Goal: Task Accomplishment & Management: Use online tool/utility

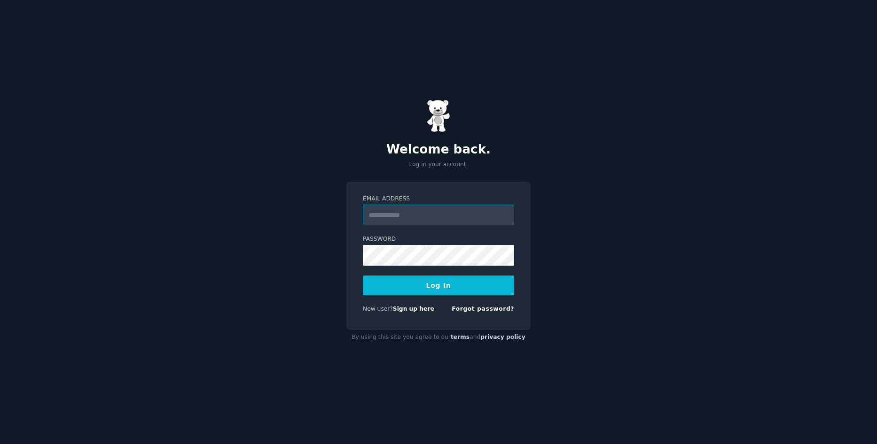
click at [457, 218] on input "Email Address" at bounding box center [438, 215] width 151 height 21
click at [363, 276] on button "Log In" at bounding box center [438, 286] width 151 height 20
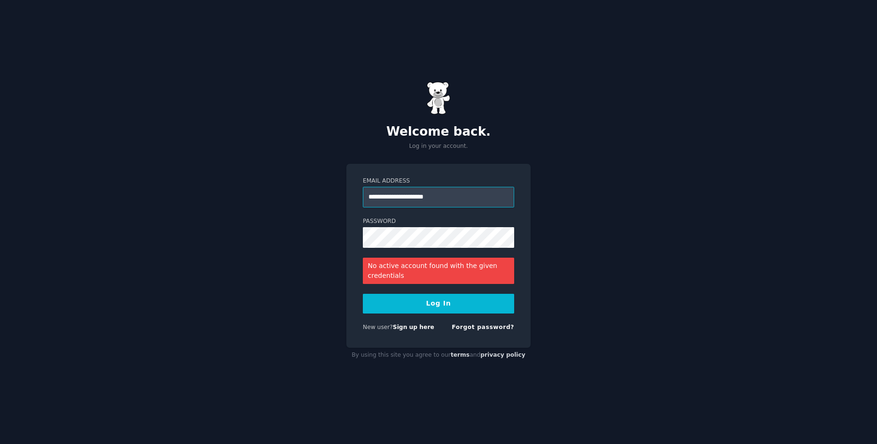
drag, startPoint x: 459, startPoint y: 192, endPoint x: 321, endPoint y: 197, distance: 138.2
click at [321, 197] on div "**********" at bounding box center [438, 222] width 877 height 444
type input "**********"
click at [344, 238] on div "**********" at bounding box center [438, 222] width 877 height 444
click at [363, 294] on button "Log In" at bounding box center [438, 304] width 151 height 20
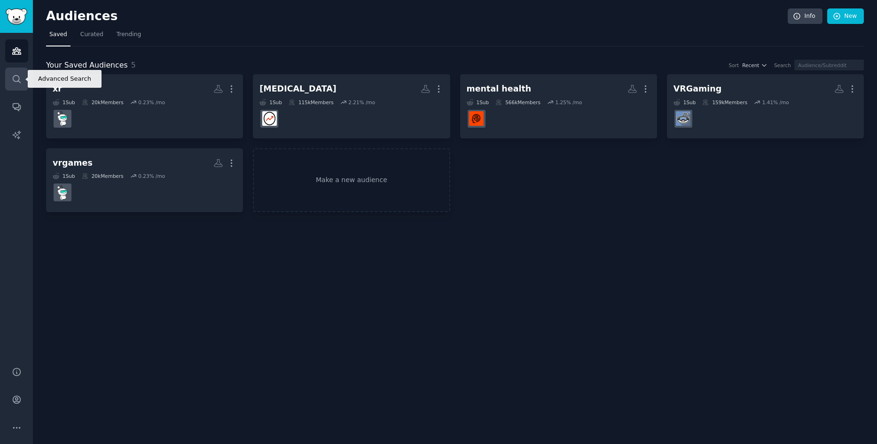
click at [19, 78] on icon "Sidebar" at bounding box center [17, 79] width 10 height 10
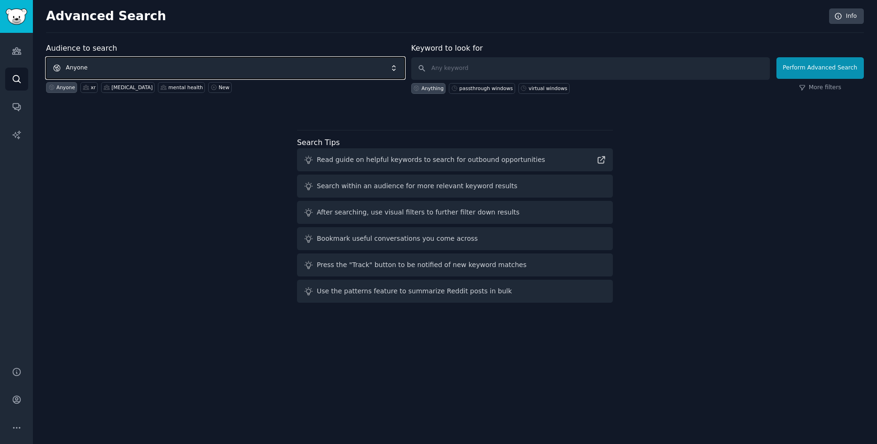
click at [155, 67] on span "Anyone" at bounding box center [225, 68] width 358 height 22
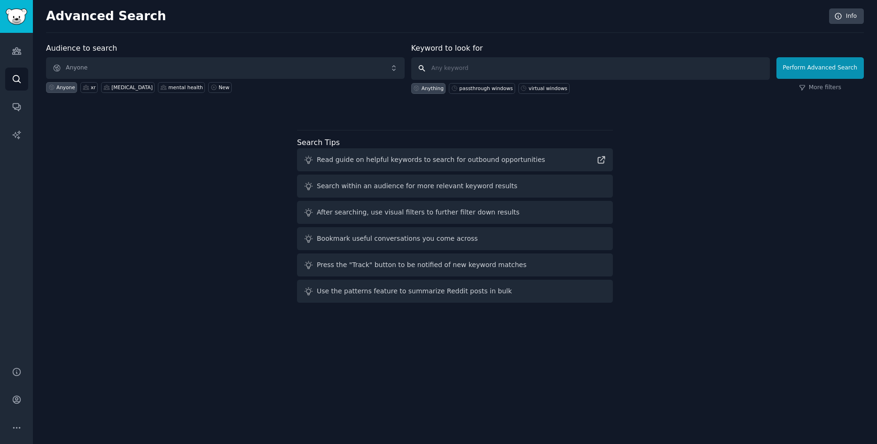
click at [475, 64] on input "text" at bounding box center [590, 68] width 358 height 23
type input "oculusquest"
click button "Perform Advanced Search" at bounding box center [819, 68] width 87 height 22
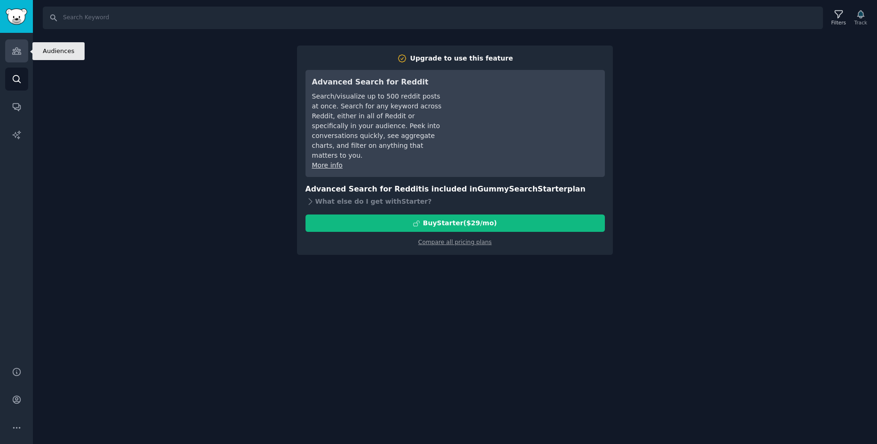
click at [25, 49] on link "Audiences" at bounding box center [16, 50] width 23 height 23
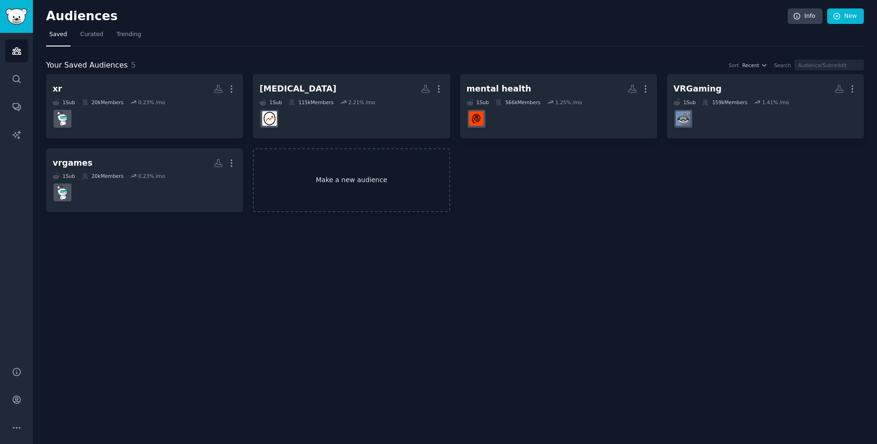
click at [335, 179] on link "Make a new audience" at bounding box center [351, 180] width 197 height 64
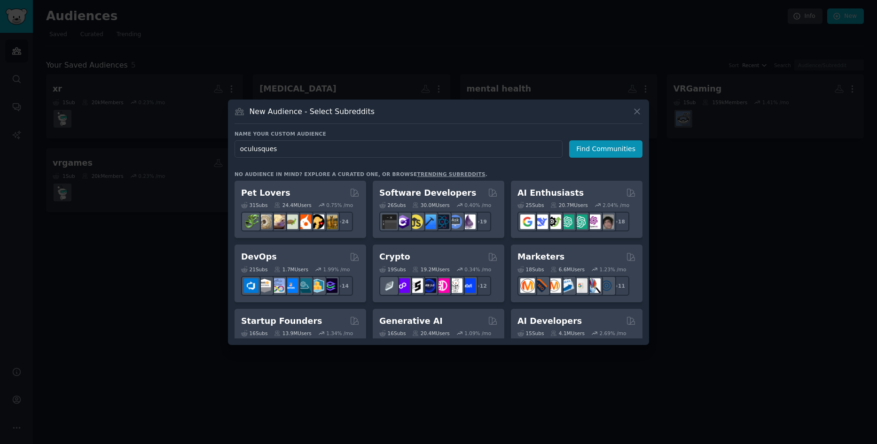
type input "oculusquest"
click button "Find Communities" at bounding box center [605, 148] width 73 height 17
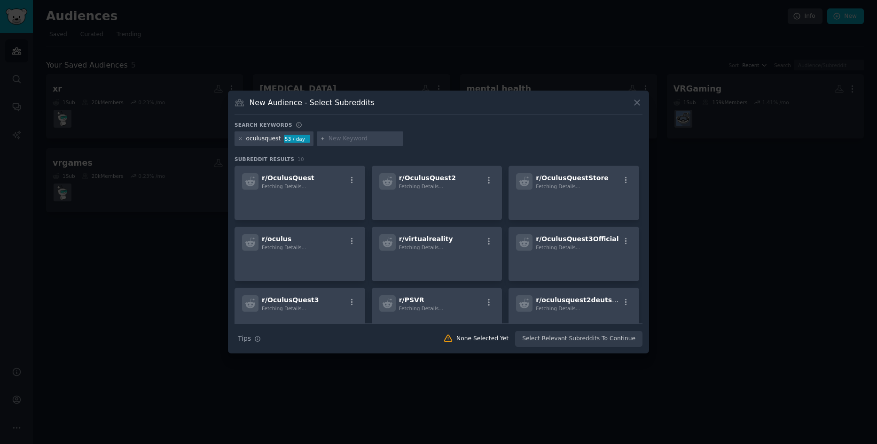
click at [335, 179] on div "r/ OculusQuest Fetching Details..." at bounding box center [300, 181] width 116 height 16
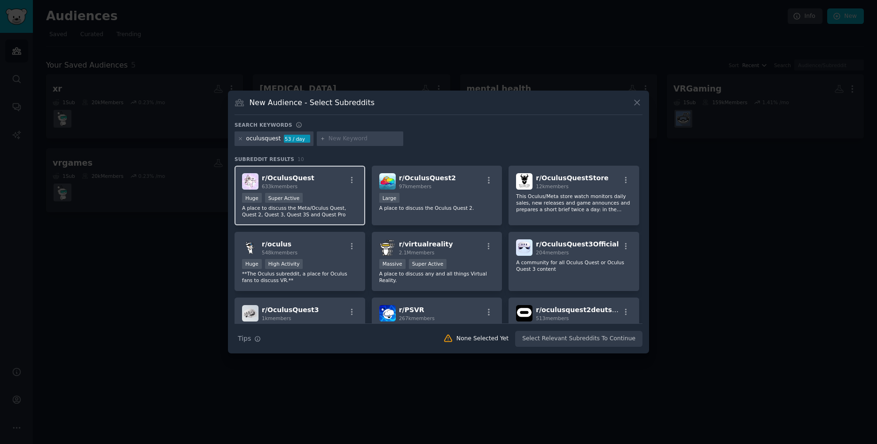
click at [330, 178] on div "r/ OculusQuest 633k members" at bounding box center [300, 181] width 116 height 16
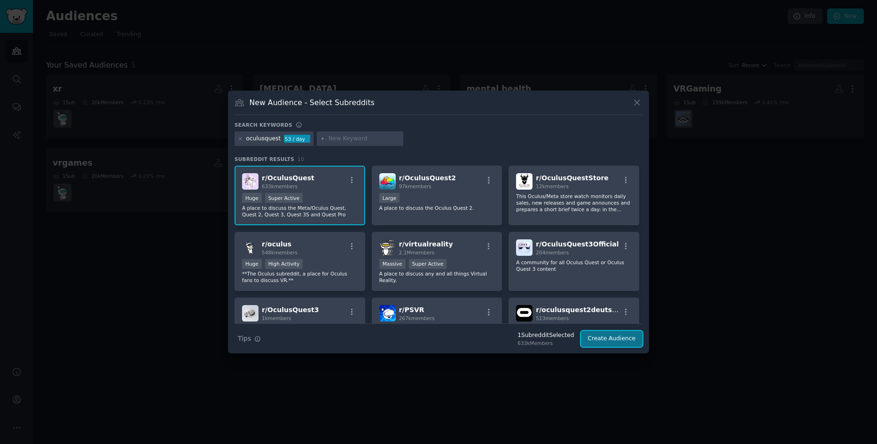
click at [612, 342] on button "Create Audience" at bounding box center [612, 339] width 62 height 16
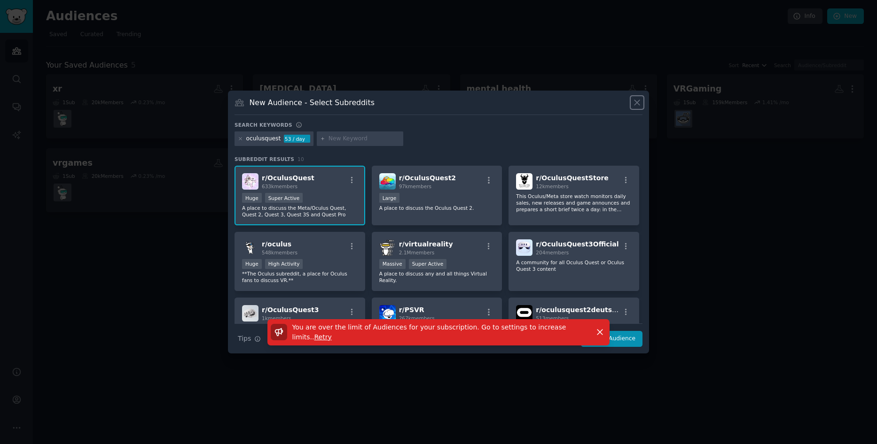
click at [636, 101] on icon at bounding box center [636, 102] width 5 height 5
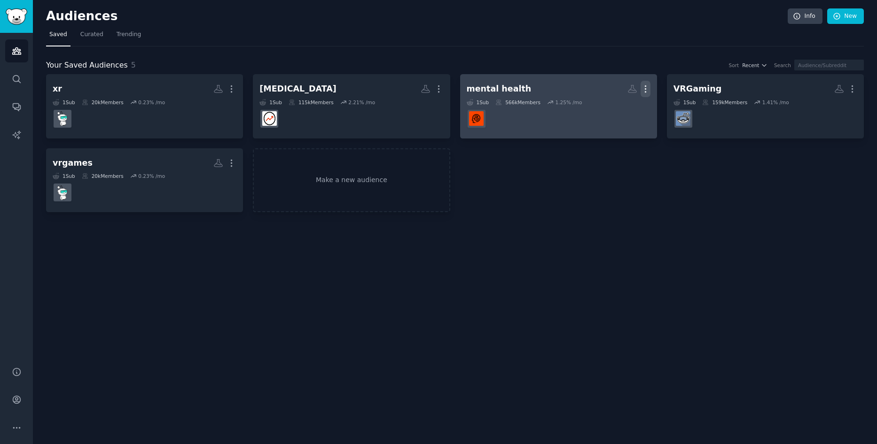
click at [646, 90] on icon "button" at bounding box center [645, 89] width 10 height 10
click at [625, 111] on p "Delete" at bounding box center [620, 109] width 22 height 10
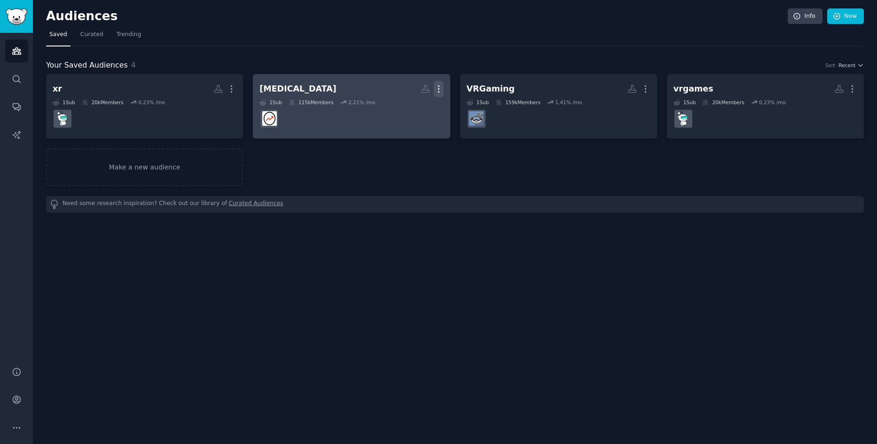
click at [440, 85] on icon "button" at bounding box center [439, 89] width 10 height 10
click at [413, 111] on p "Delete" at bounding box center [413, 109] width 22 height 10
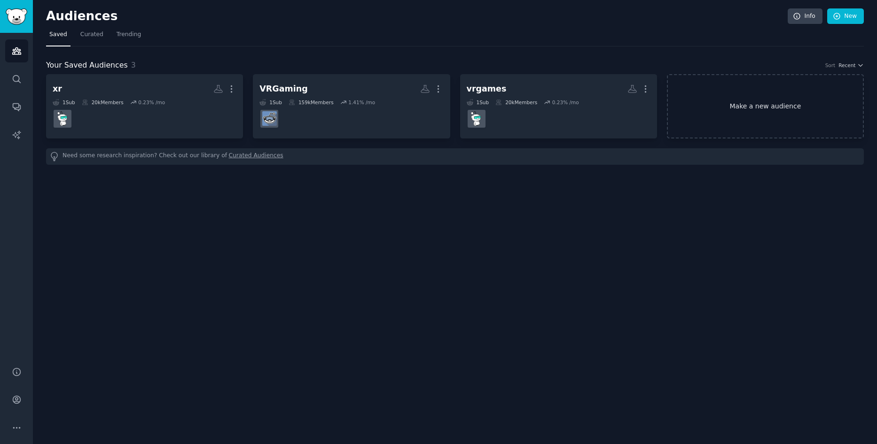
click at [765, 115] on link "Make a new audience" at bounding box center [765, 106] width 197 height 64
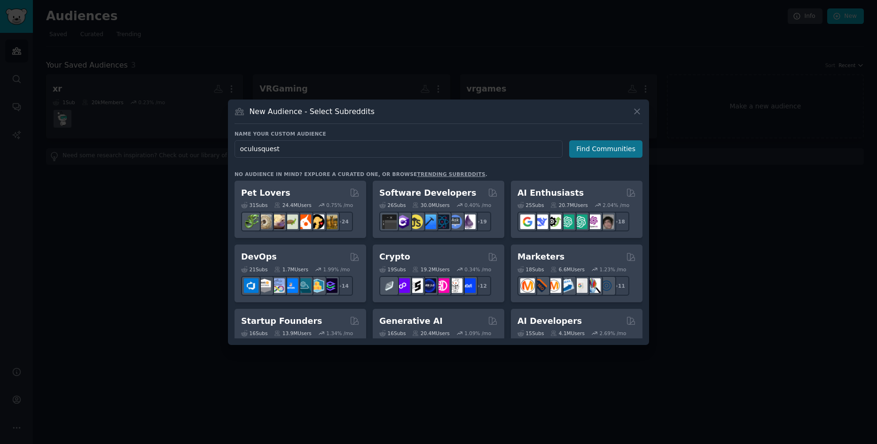
type input "oculusquest"
click at [602, 147] on button "Find Communities" at bounding box center [605, 148] width 73 height 17
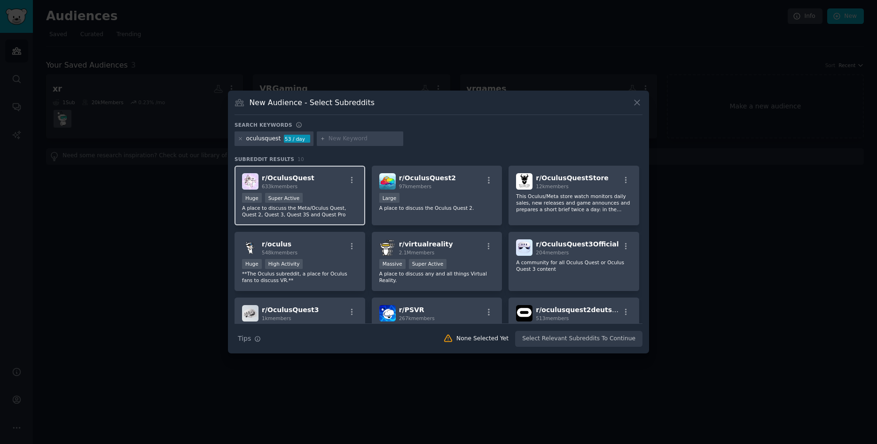
click at [330, 186] on div "r/ OculusQuest 633k members" at bounding box center [300, 181] width 116 height 16
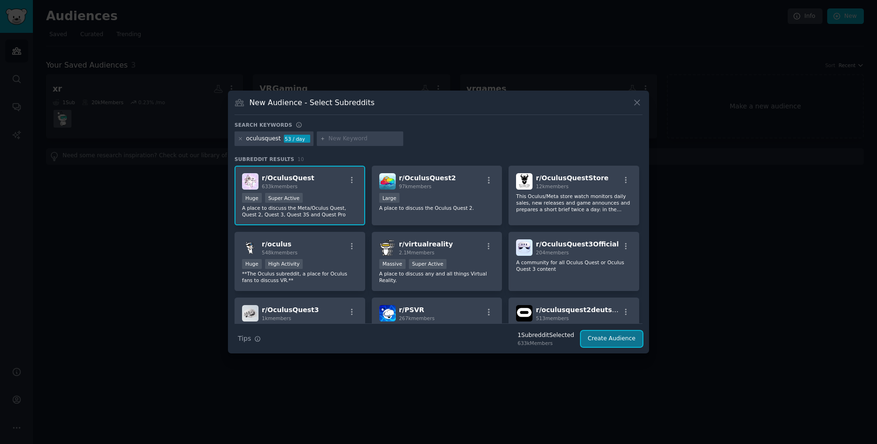
click at [602, 341] on button "Create Audience" at bounding box center [612, 339] width 62 height 16
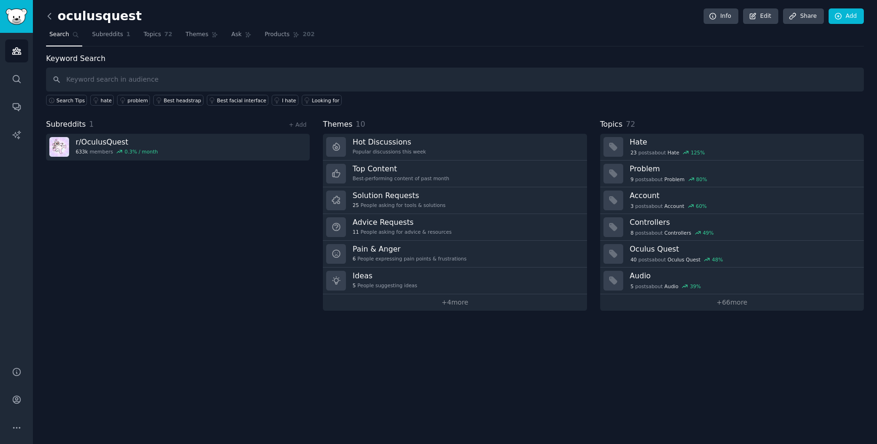
click at [50, 15] on icon at bounding box center [50, 16] width 10 height 10
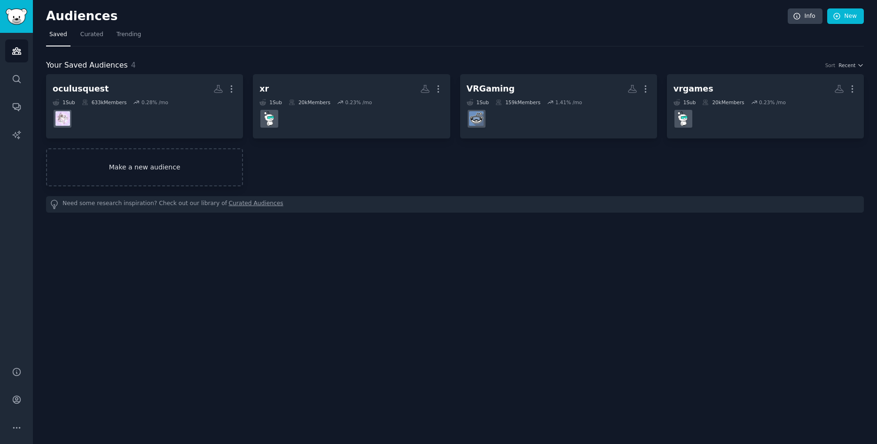
click at [199, 167] on link "Make a new audience" at bounding box center [144, 167] width 197 height 38
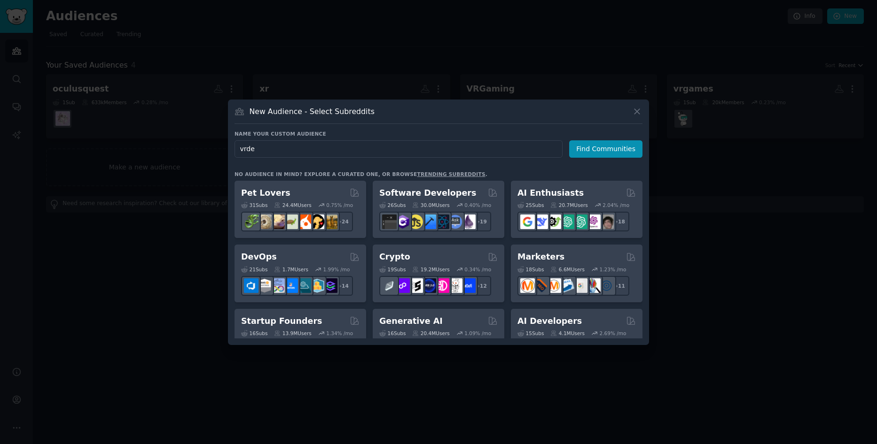
type input "vrdev"
click button "Find Communities" at bounding box center [605, 148] width 73 height 17
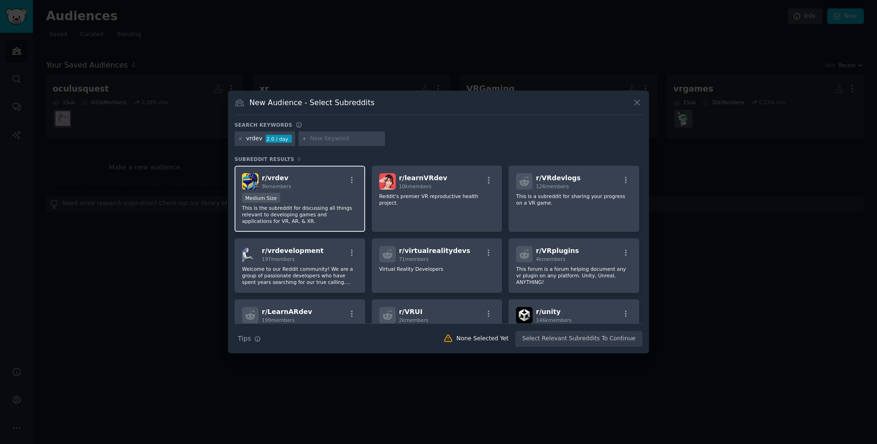
click at [326, 190] on div "r/ vrdev 9k members Medium Size This is the subreddit for discussing all things…" at bounding box center [299, 199] width 131 height 66
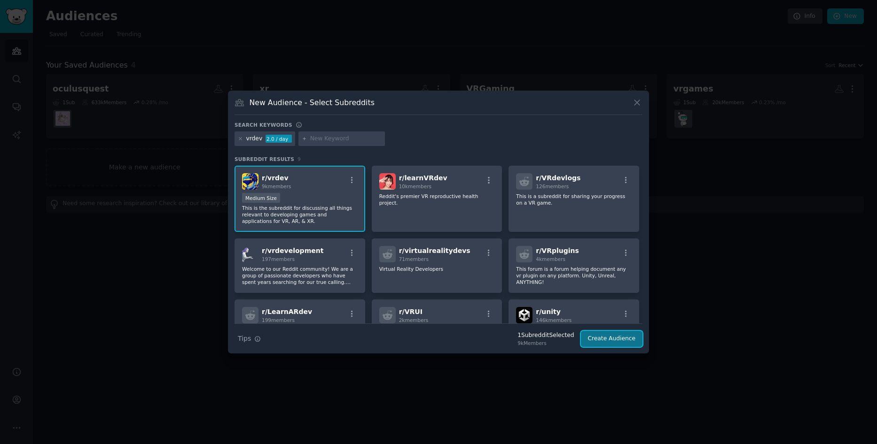
click at [610, 344] on button "Create Audience" at bounding box center [612, 339] width 62 height 16
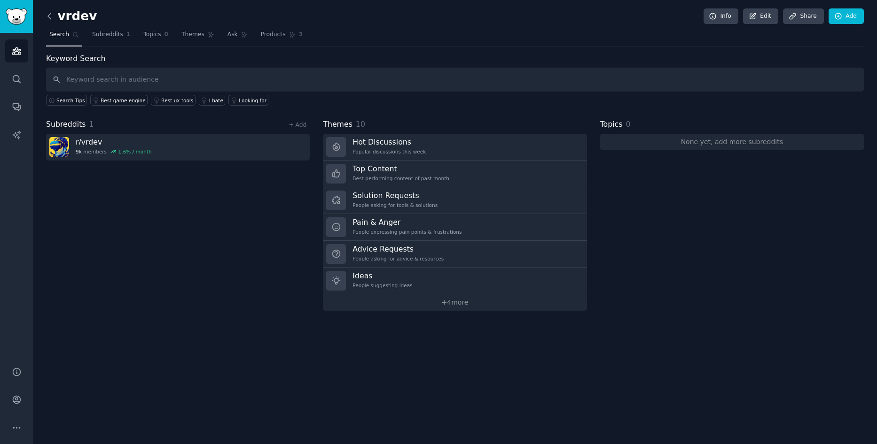
click at [47, 14] on icon at bounding box center [50, 16] width 10 height 10
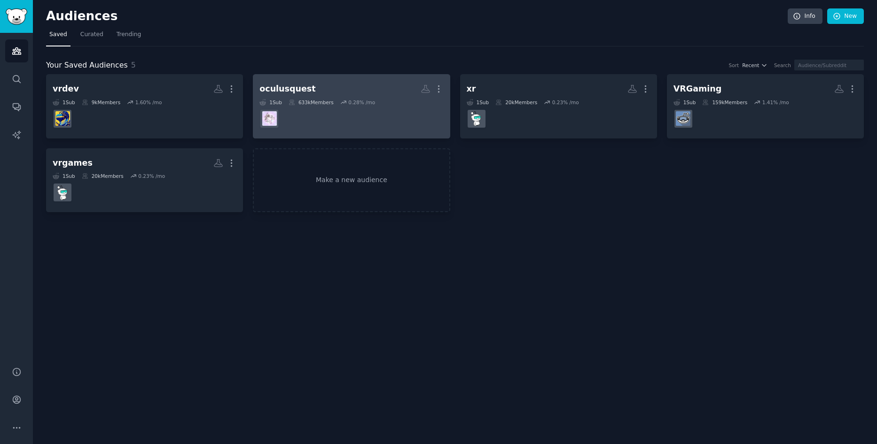
click at [297, 92] on div "oculusquest" at bounding box center [287, 89] width 56 height 12
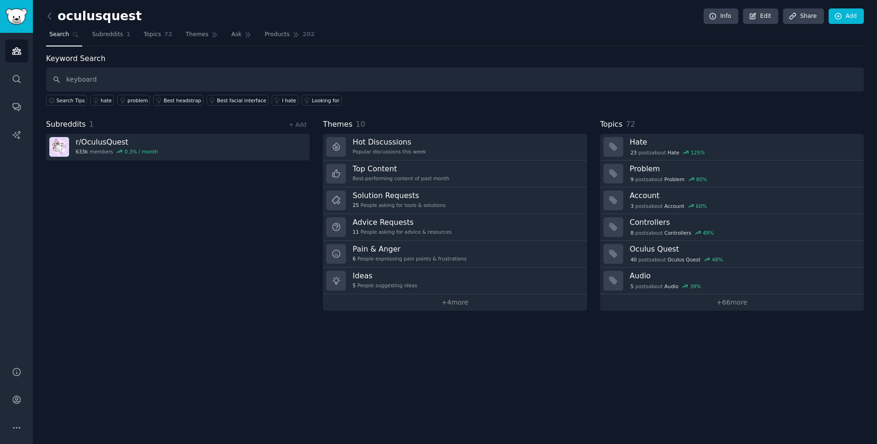
type input "keyboard"
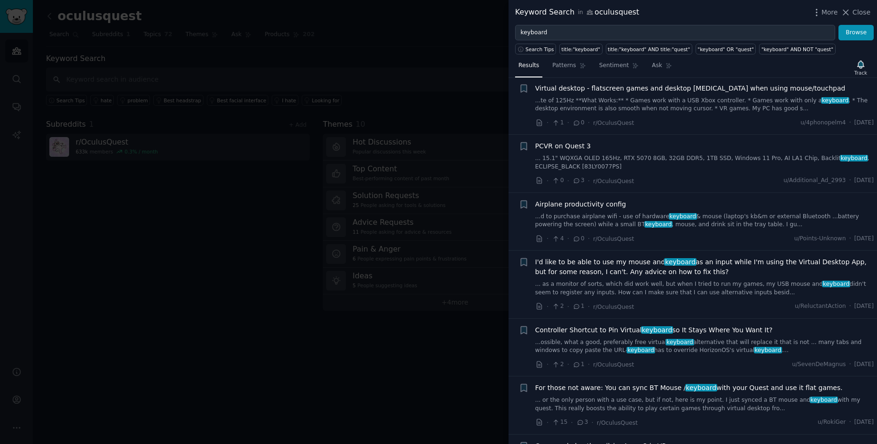
scroll to position [799, 0]
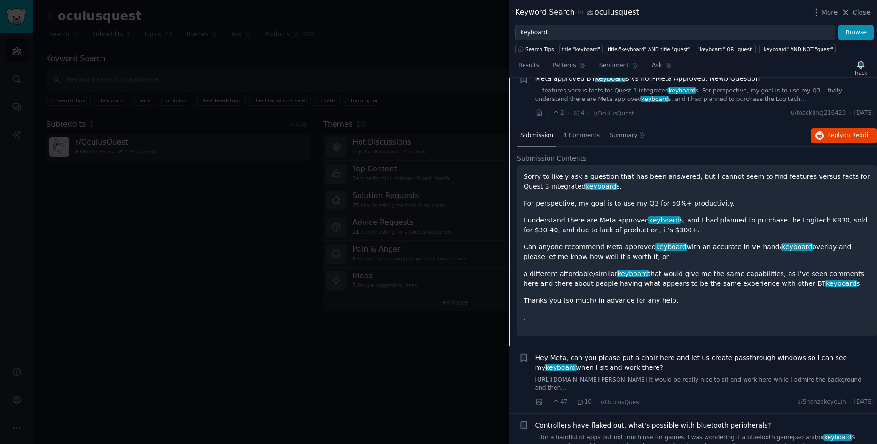
scroll to position [188, 0]
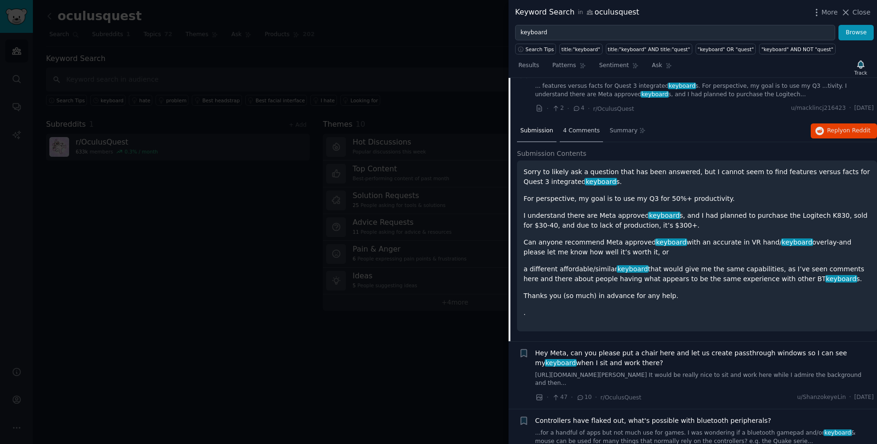
click at [572, 133] on span "4 Comments" at bounding box center [581, 131] width 37 height 8
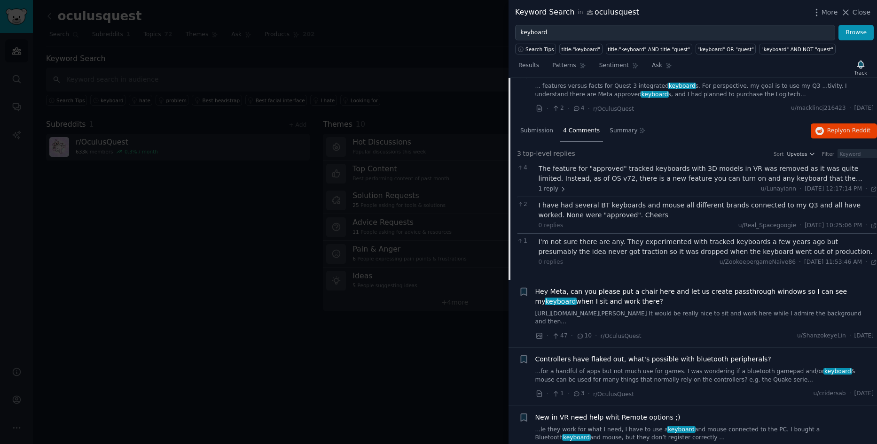
click at [684, 179] on div "The feature for "approved" tracked keyboards with 3D models in VR was removed a…" at bounding box center [707, 174] width 339 height 20
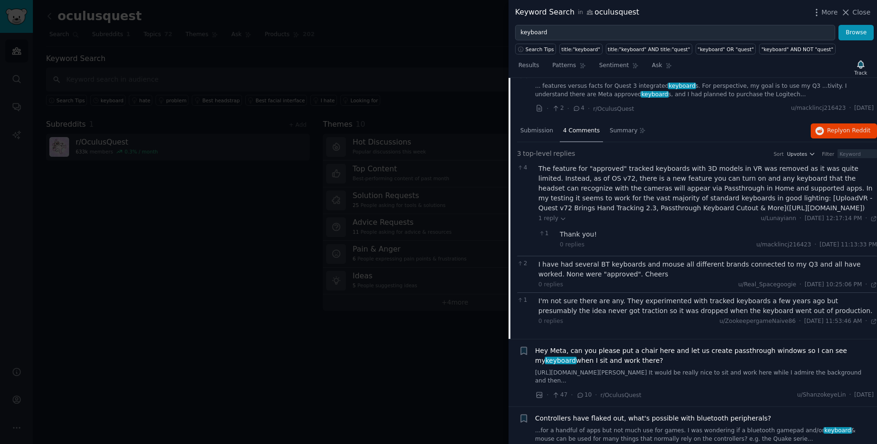
drag, startPoint x: 615, startPoint y: 209, endPoint x: 724, endPoint y: 221, distance: 109.7
click at [724, 213] on div "The feature for "approved" tracked keyboards with 3D models in VR was removed a…" at bounding box center [707, 188] width 339 height 49
copy div "(https://www.uploadvr.com/quest-v72-hand-tracking-2-3/#:~:text=Passthrough%20Cu…"
click at [611, 280] on div "I have had several BT keyboards and mouse all different brands connected to my …" at bounding box center [707, 270] width 339 height 20
click at [601, 278] on div "I have had several BT keyboards and mouse all different brands connected to my …" at bounding box center [707, 270] width 339 height 20
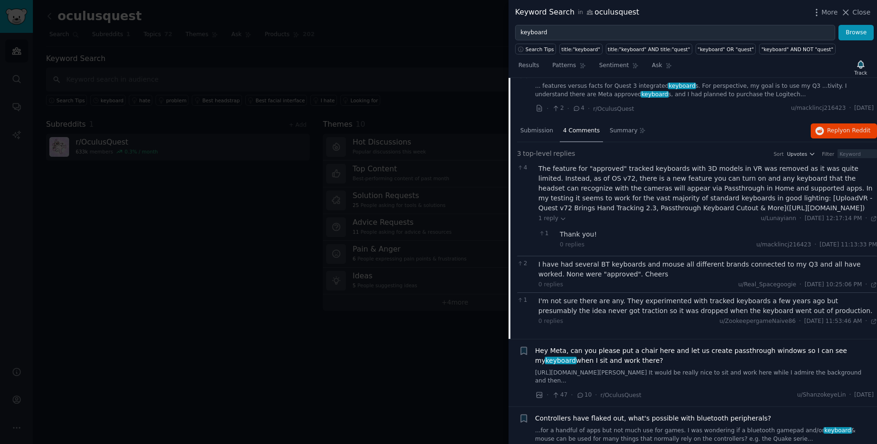
scroll to position [235, 0]
